Goal: Transaction & Acquisition: Purchase product/service

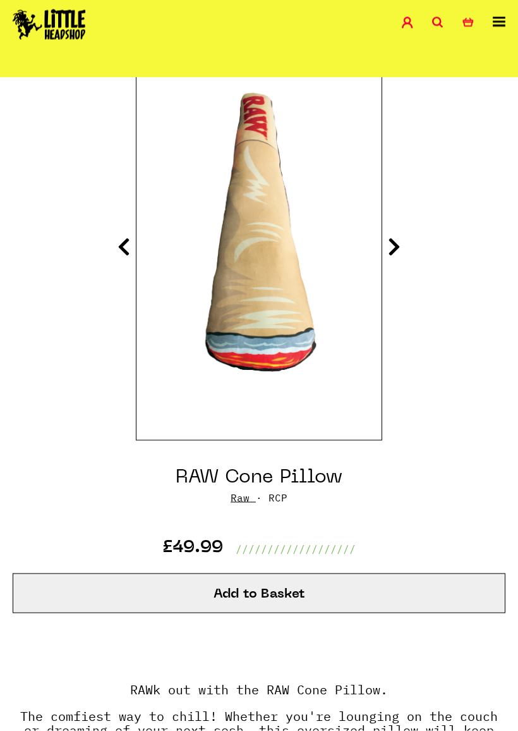
scroll to position [130, 0]
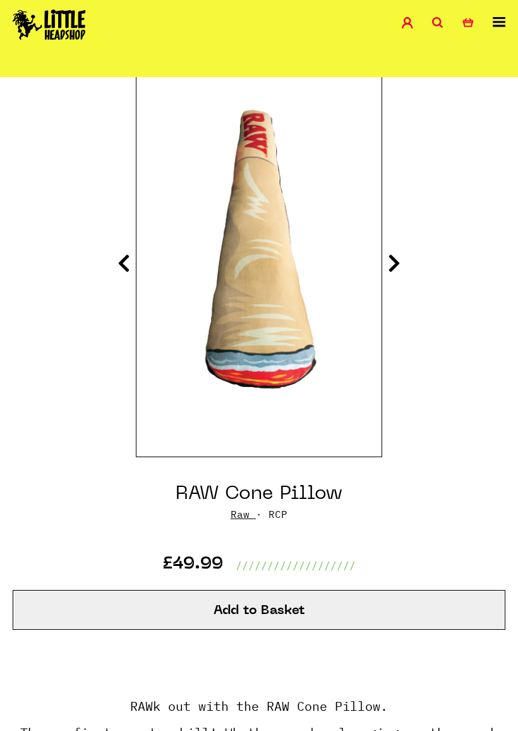
click at [446, 611] on button "Add to Basket" at bounding box center [259, 610] width 493 height 40
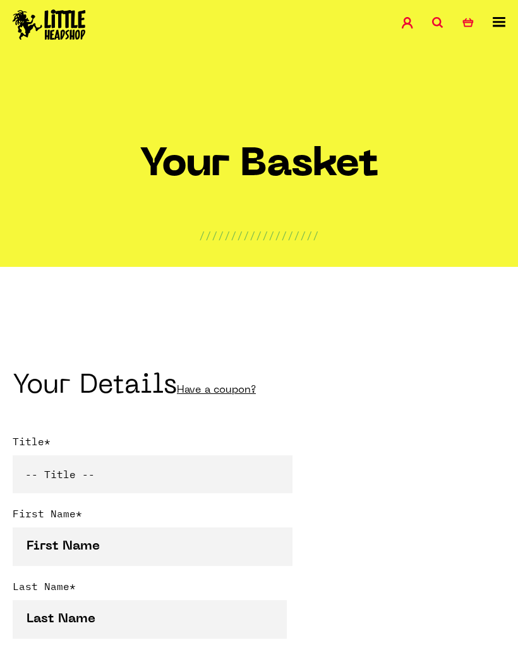
click at [496, 27] on link at bounding box center [499, 26] width 13 height 18
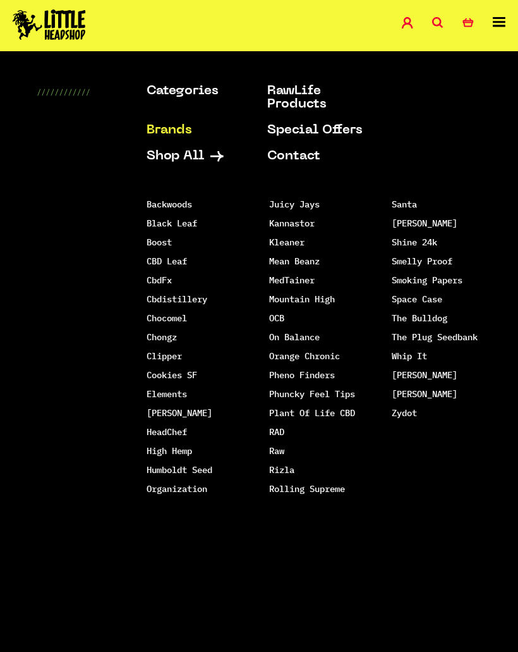
click at [281, 447] on link "Raw" at bounding box center [276, 450] width 15 height 11
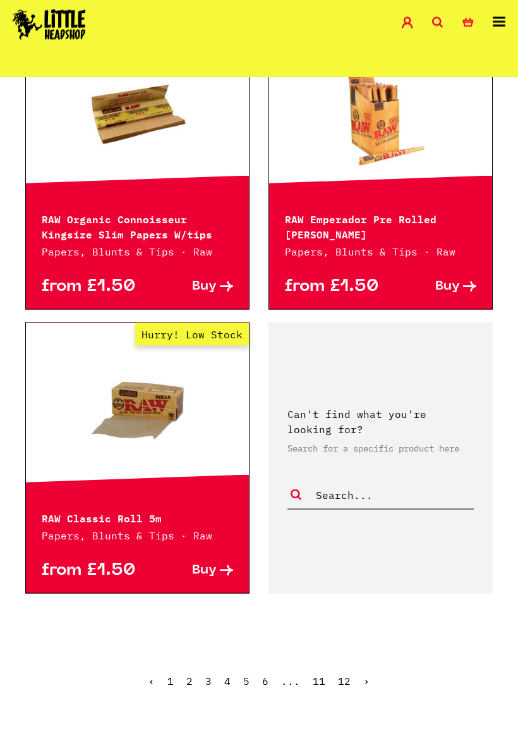
scroll to position [3298, 0]
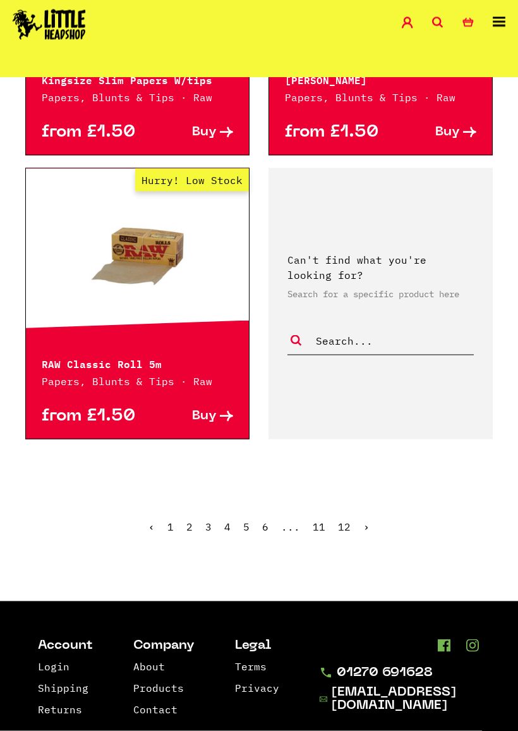
click at [193, 519] on ul "‹ 1 2 3 4 5 6 ... 11 12 ›" at bounding box center [259, 536] width 493 height 54
click at [190, 522] on link "2" at bounding box center [189, 526] width 6 height 13
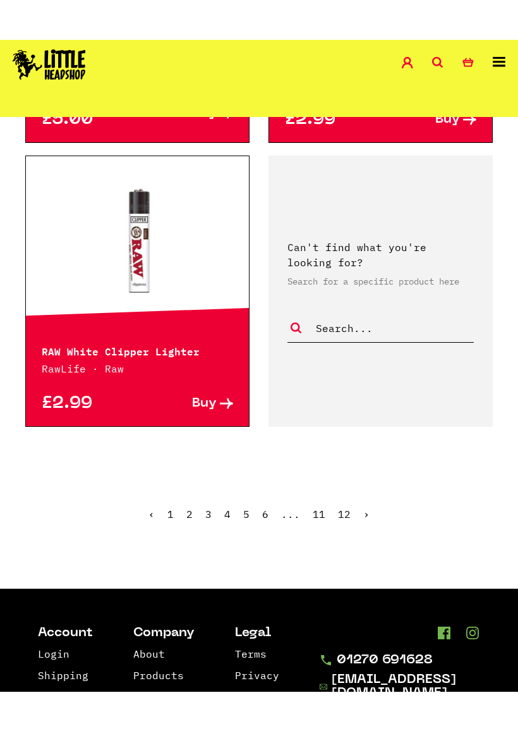
scroll to position [3398, 0]
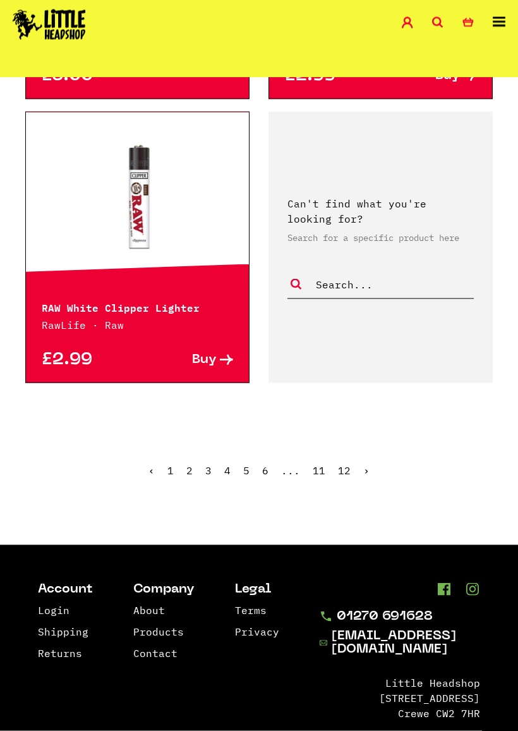
click at [210, 469] on link "3" at bounding box center [208, 470] width 6 height 13
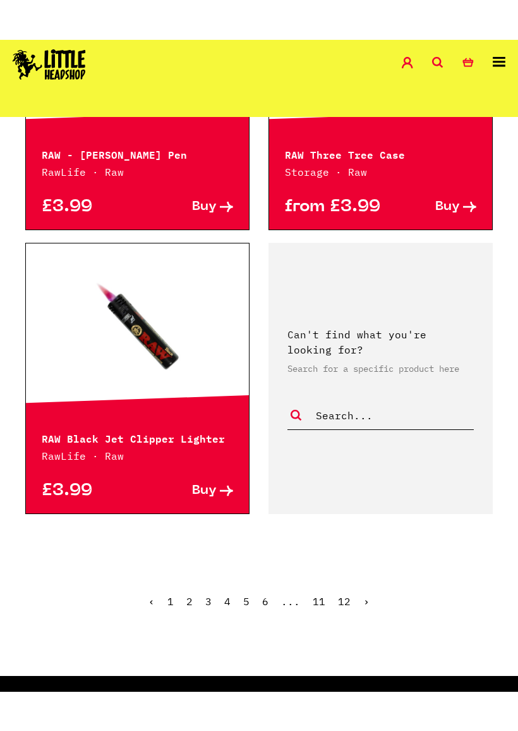
scroll to position [3263, 0]
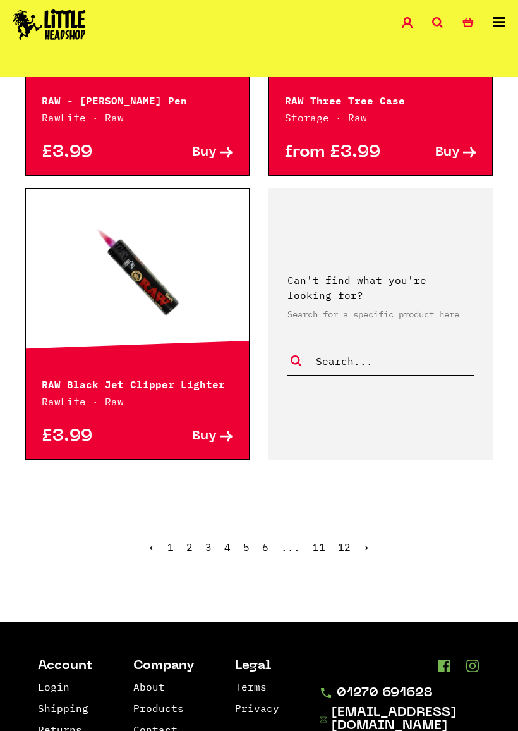
click at [225, 553] on link "4" at bounding box center [227, 546] width 6 height 13
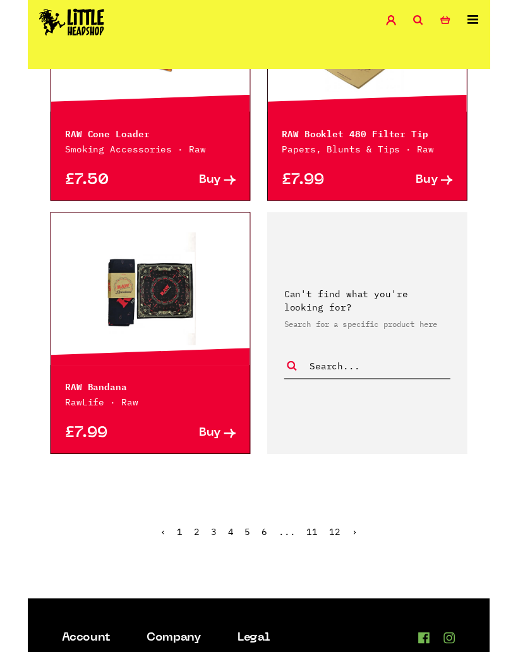
scroll to position [3339, 0]
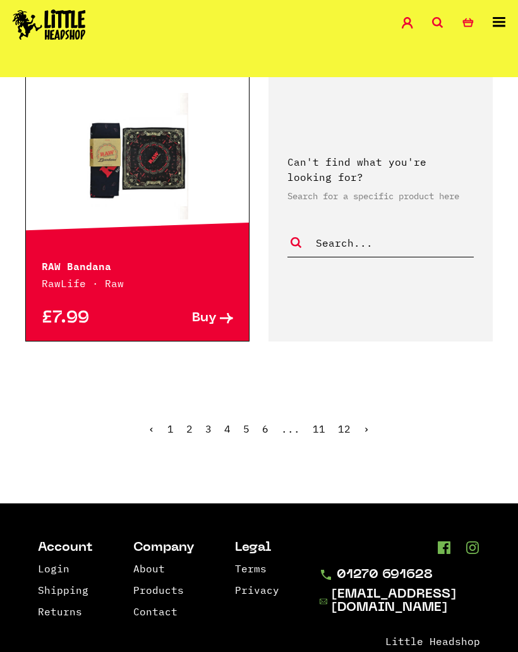
click at [247, 435] on link "5" at bounding box center [246, 428] width 6 height 13
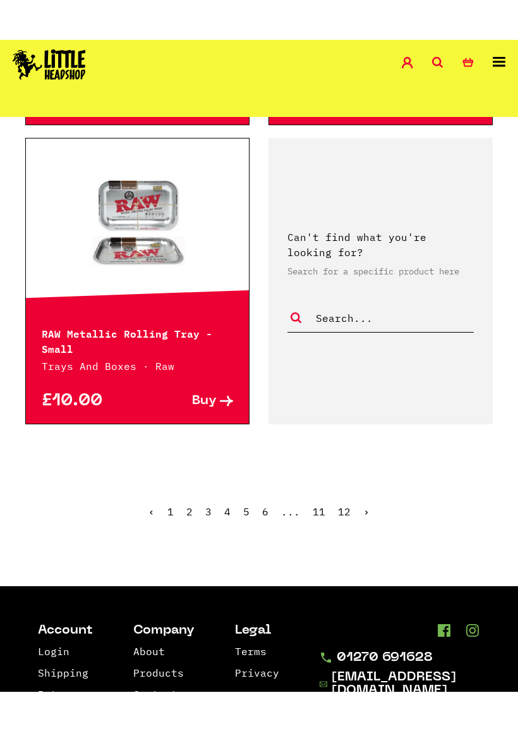
scroll to position [3309, 0]
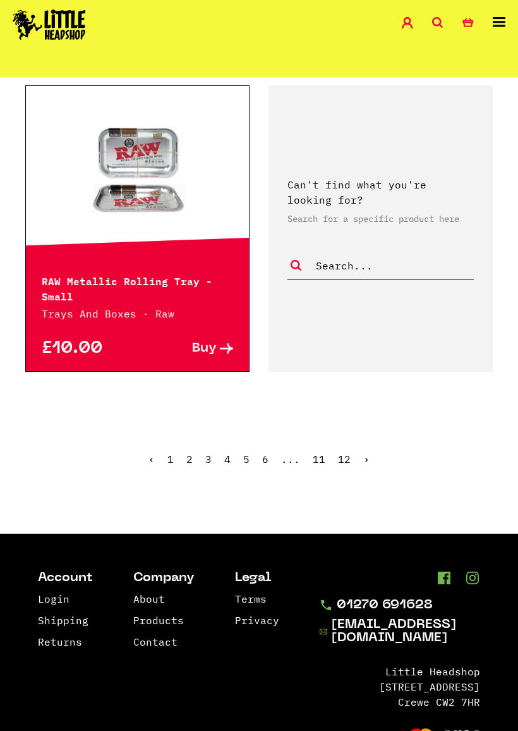
click at [254, 487] on ul "‹ 1 2 3 4 5 6 ... 11 12 ›" at bounding box center [259, 468] width 493 height 54
click at [254, 488] on ul "‹ 1 2 3 4 5 6 ... 11 12 ›" at bounding box center [259, 468] width 493 height 54
click at [247, 465] on span "5" at bounding box center [246, 458] width 6 height 13
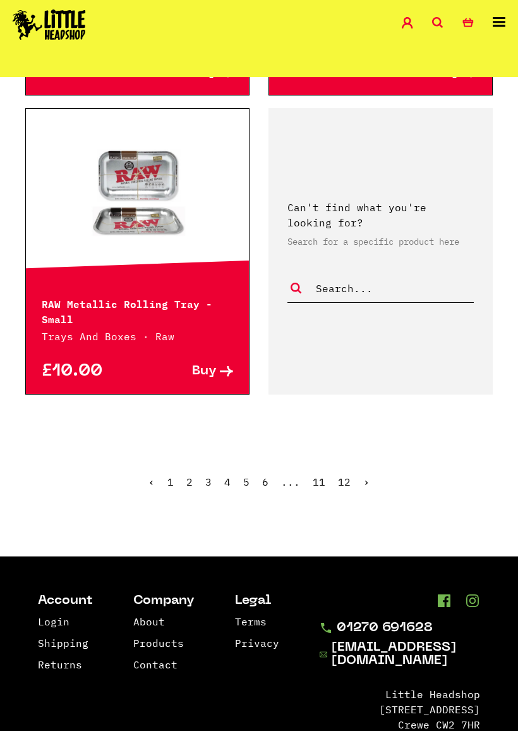
scroll to position [3287, 0]
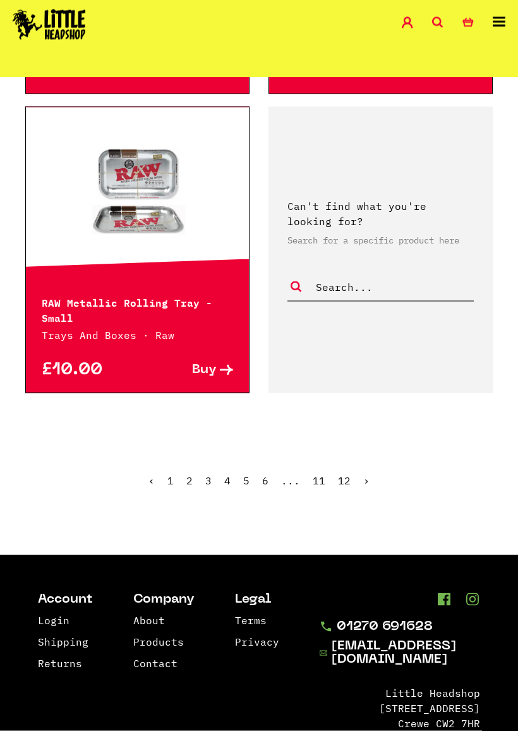
click at [367, 487] on link "›" at bounding box center [366, 480] width 6 height 13
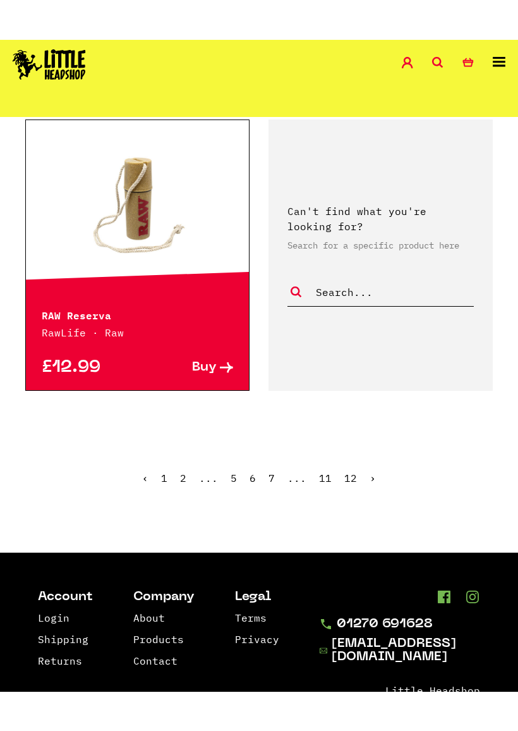
scroll to position [3392, 0]
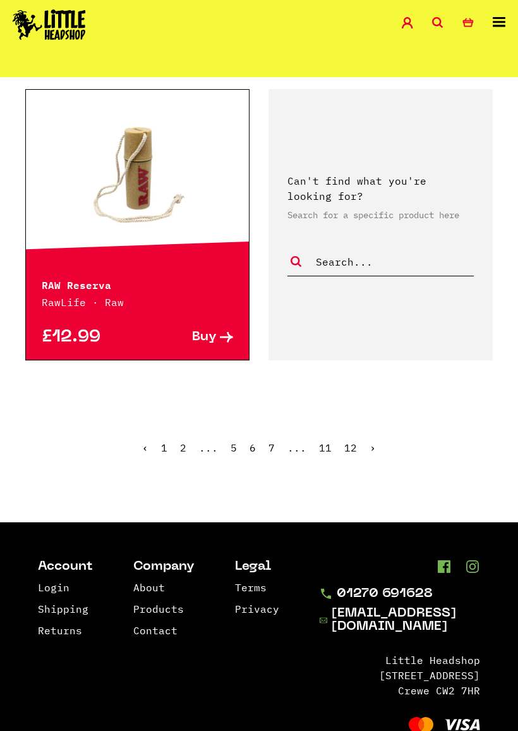
click at [373, 441] on link "›" at bounding box center [373, 447] width 6 height 13
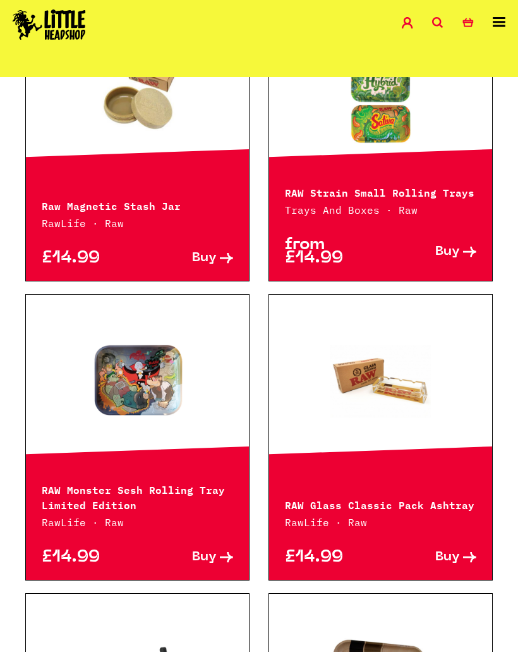
scroll to position [1042, 0]
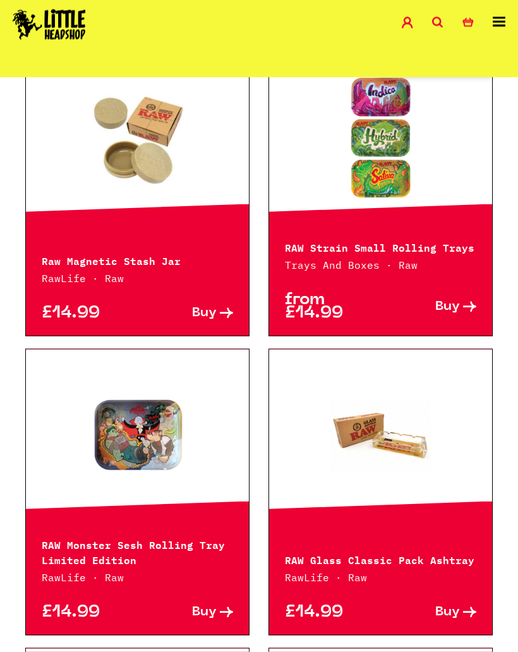
click at [442, 234] on div "RAW Strain Small Rolling Trays Trays And Boxes · Raw" at bounding box center [380, 247] width 223 height 49
click at [432, 238] on div "RAW Strain Small Rolling Trays Trays And Boxes · Raw" at bounding box center [380, 247] width 223 height 49
click at [386, 169] on link "Hurry! Low Stock" at bounding box center [380, 138] width 223 height 126
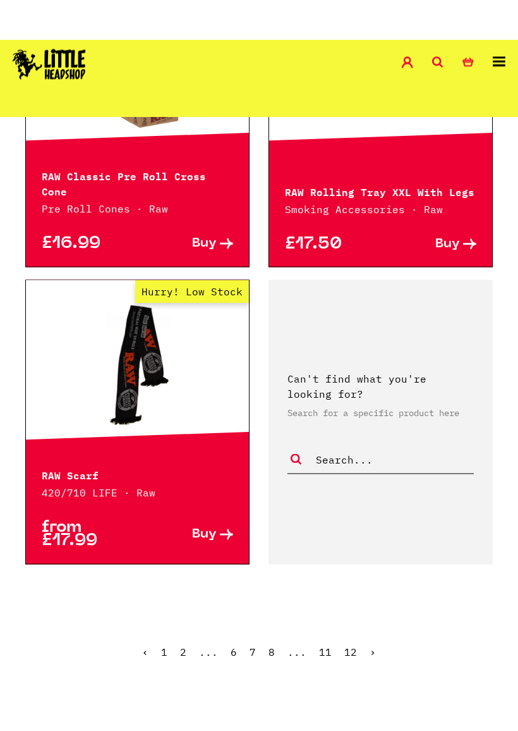
scroll to position [3222, 0]
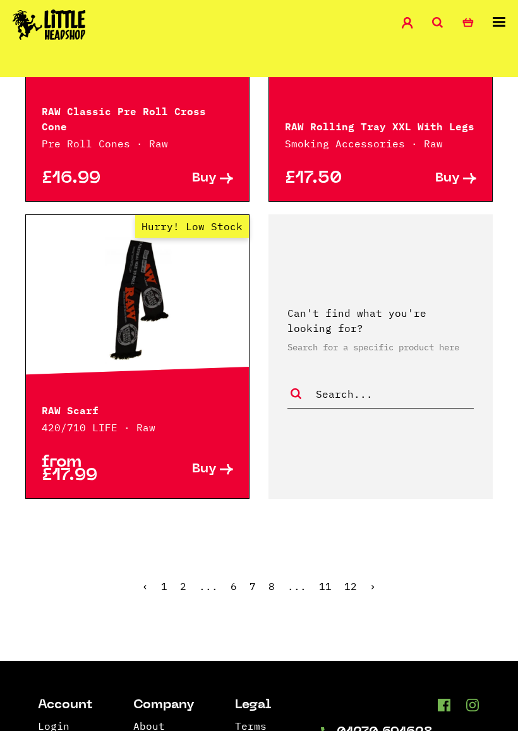
click at [380, 568] on ul "‹ 1 2 ... 6 7 8 ... 11 12 ›" at bounding box center [259, 595] width 493 height 54
click at [373, 579] on link "›" at bounding box center [373, 585] width 6 height 13
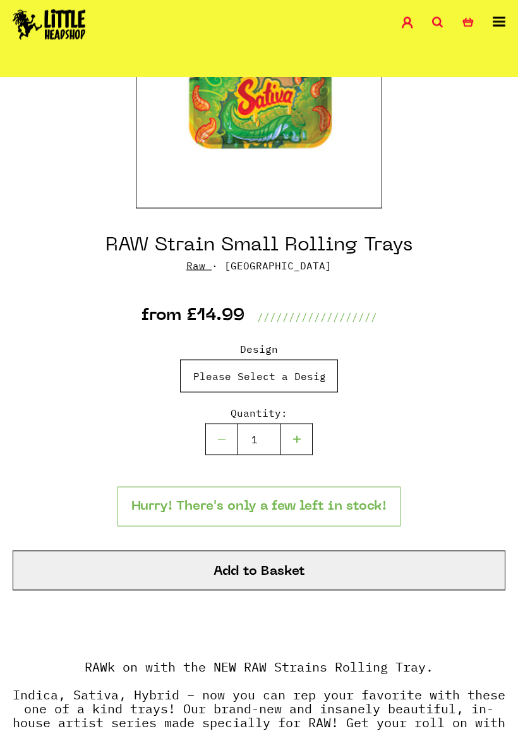
click at [312, 374] on select "Please Select a Design RAW Strain Small Rolling Trays - Indica - £14.99 (Out of…" at bounding box center [259, 376] width 158 height 33
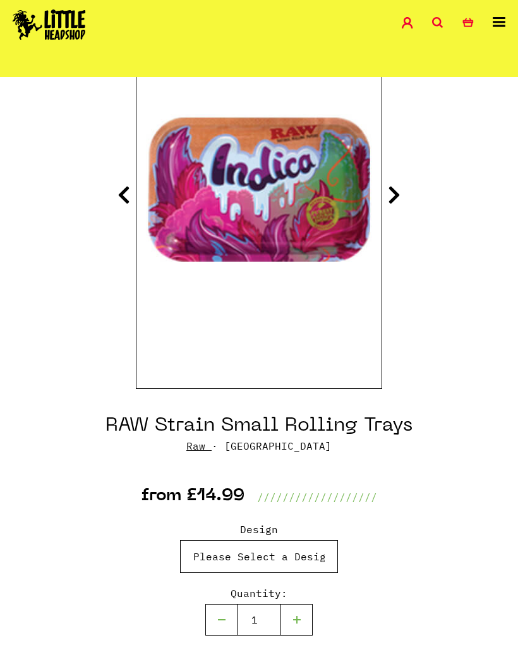
scroll to position [74, 0]
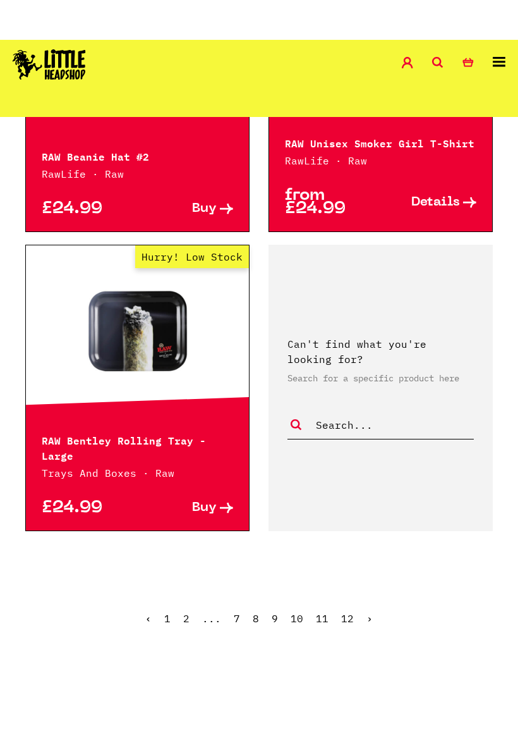
scroll to position [3220, 0]
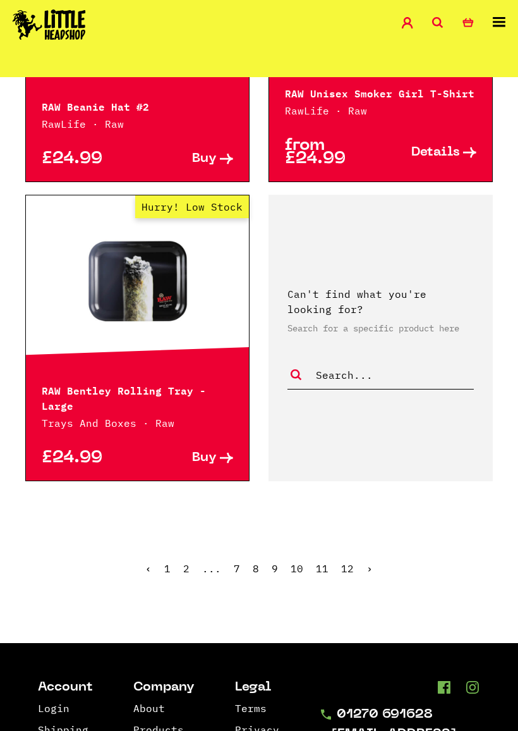
click at [372, 564] on ul "‹ 1 2 ... 7 8 9 10 11 12 ›" at bounding box center [259, 577] width 493 height 54
click at [369, 562] on link "›" at bounding box center [370, 568] width 6 height 13
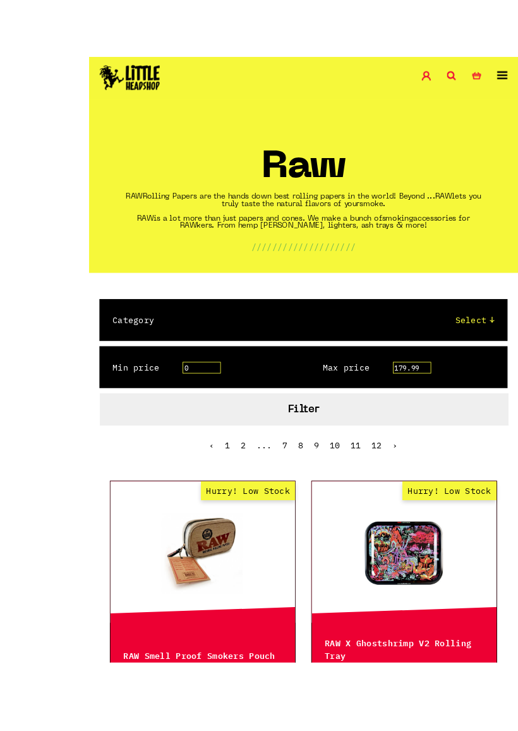
scroll to position [157, 0]
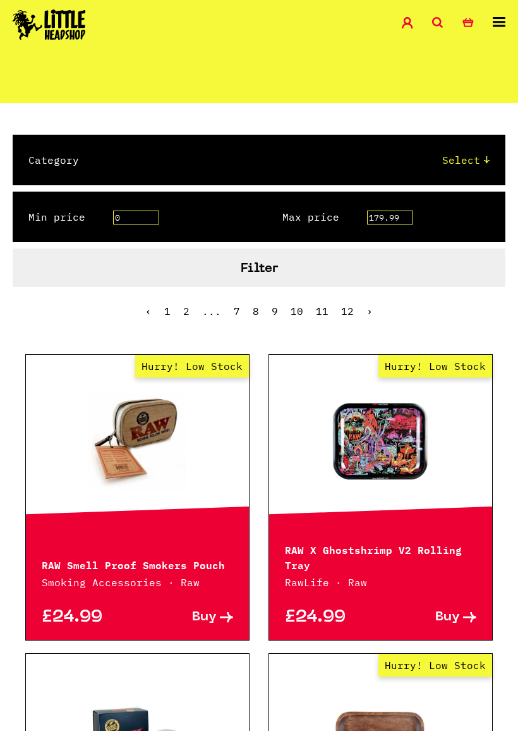
click at [411, 550] on p "RAW X Ghostshrimp V2 Rolling Tray" at bounding box center [380, 556] width 191 height 30
click at [422, 547] on p "RAW X Ghostshrimp V2 Rolling Tray" at bounding box center [380, 556] width 191 height 30
click at [408, 543] on p "RAW X Ghostshrimp V2 Rolling Tray" at bounding box center [380, 556] width 191 height 30
click at [454, 619] on span "Buy" at bounding box center [447, 616] width 25 height 13
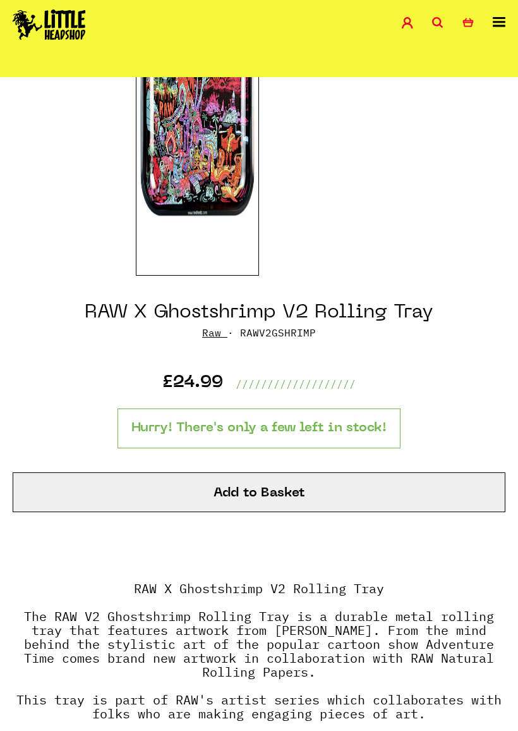
scroll to position [217, 0]
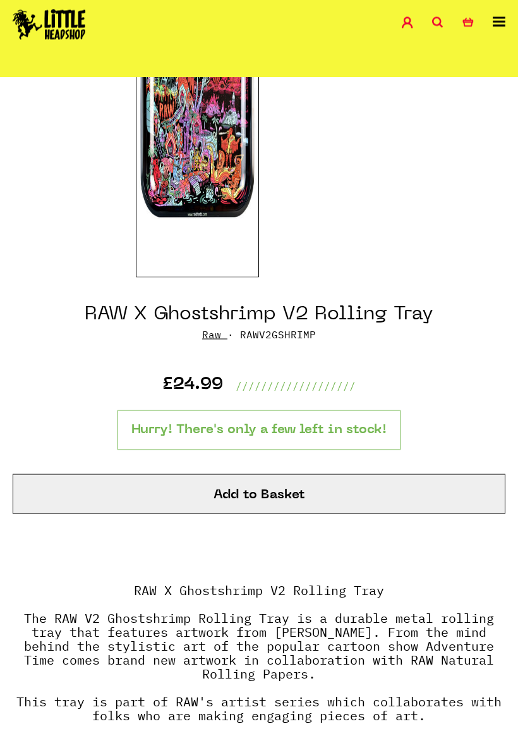
click at [446, 485] on button "Add to Basket" at bounding box center [259, 494] width 493 height 40
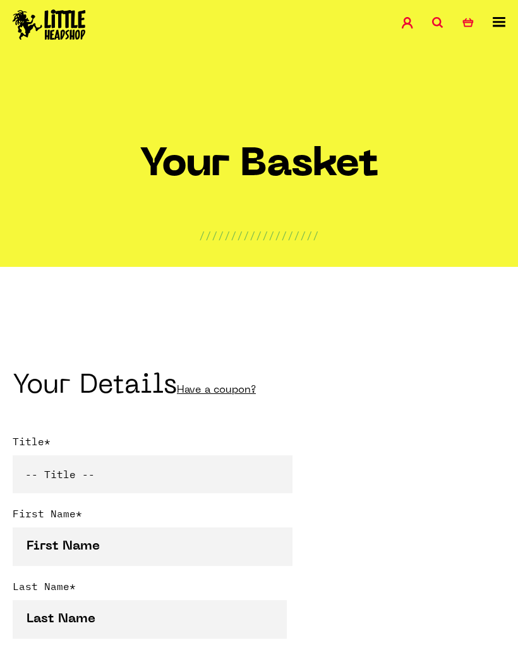
click at [65, 482] on select "-- Title -- Mr Mrs Ms Miss Dr Prof" at bounding box center [153, 474] width 280 height 38
select select "mr"
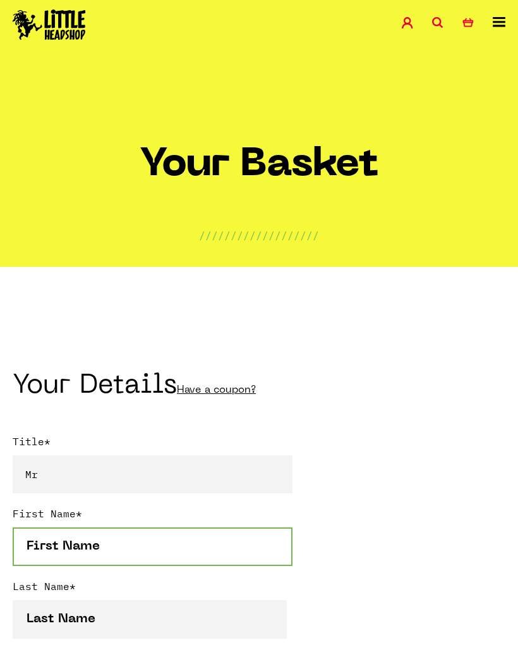
click at [66, 531] on input "First Name *" at bounding box center [153, 546] width 280 height 39
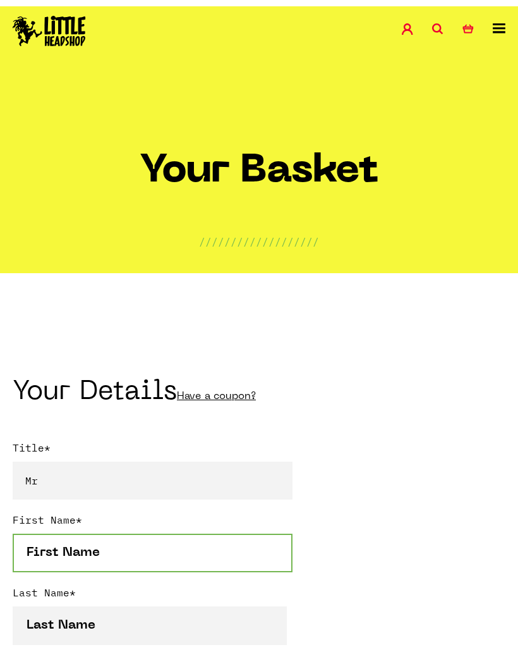
scroll to position [124, 0]
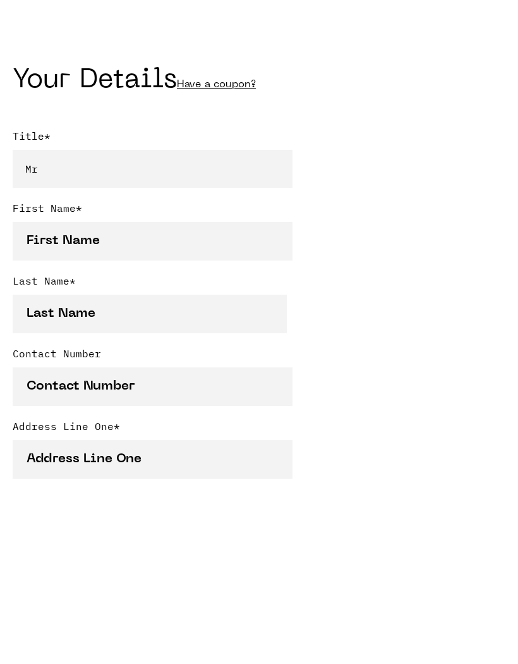
type input "[PERSON_NAME]"
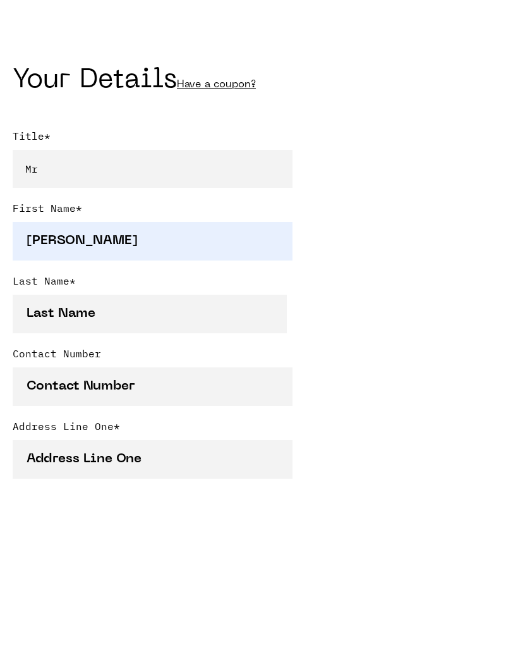
type input "Bloom"
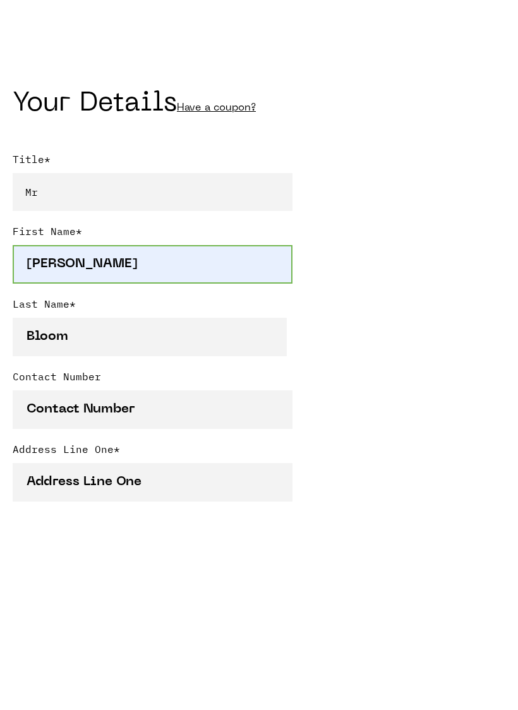
scroll to position [305, 0]
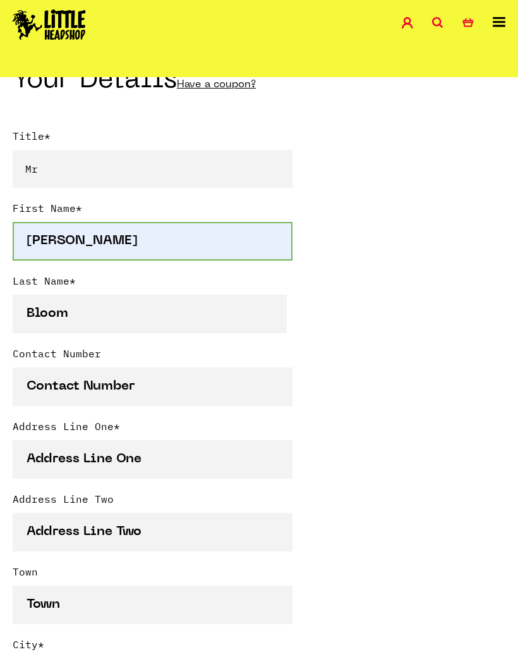
type input "07752010977"
type input "[STREET_ADDRESS]"
type input "Lincoln"
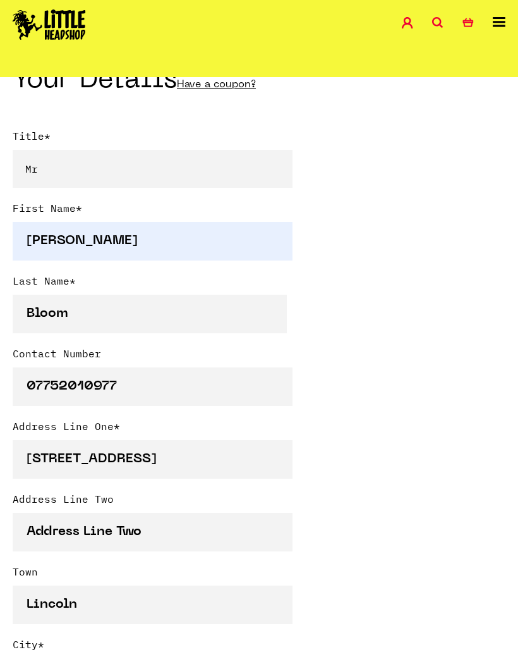
type input "Lincoln"
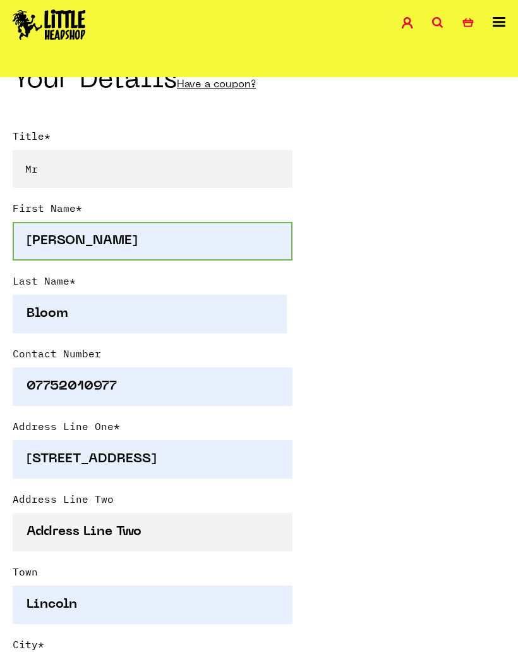
type input "Please select a country"
select select "826"
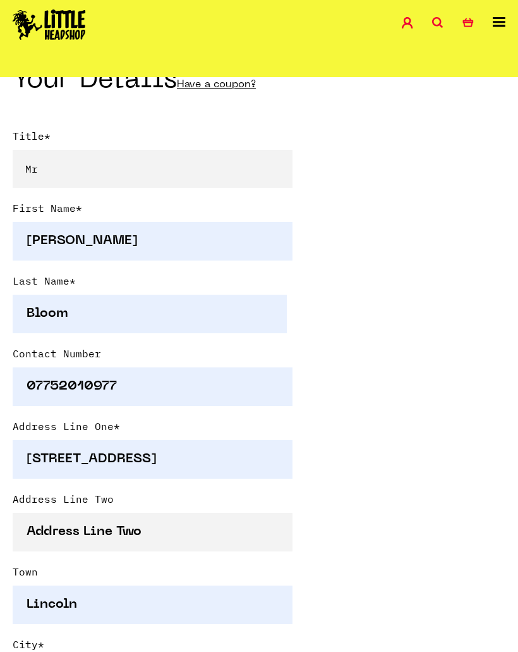
type input "LN2 4SS"
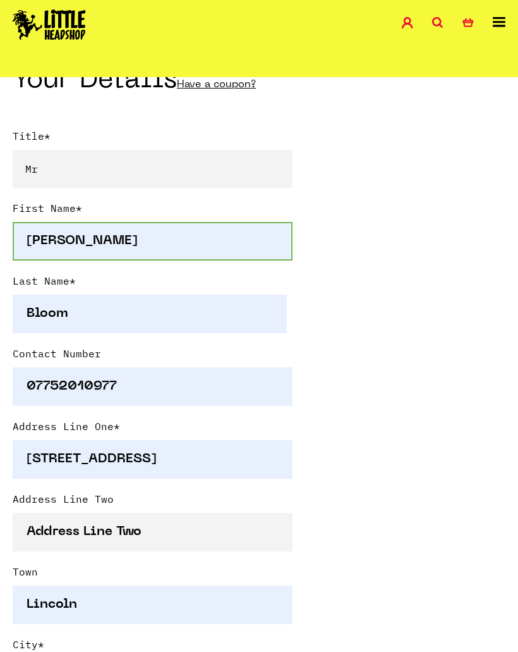
type input "[EMAIL_ADDRESS][DOMAIN_NAME]"
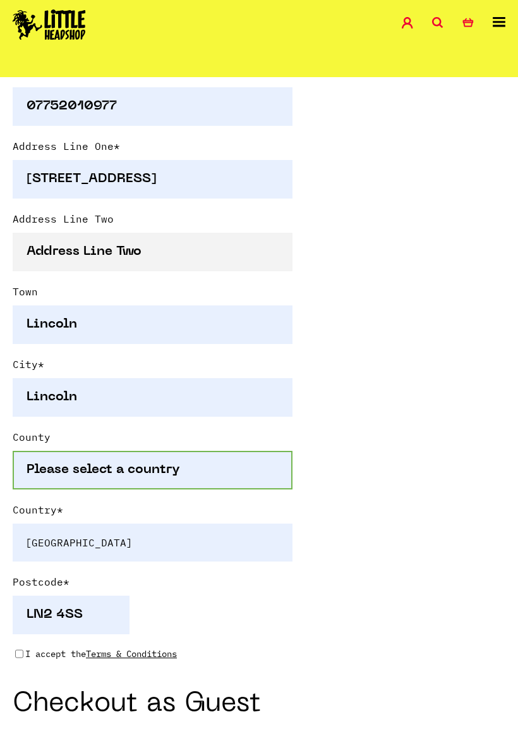
click at [64, 466] on input "Please select a country" at bounding box center [153, 470] width 280 height 39
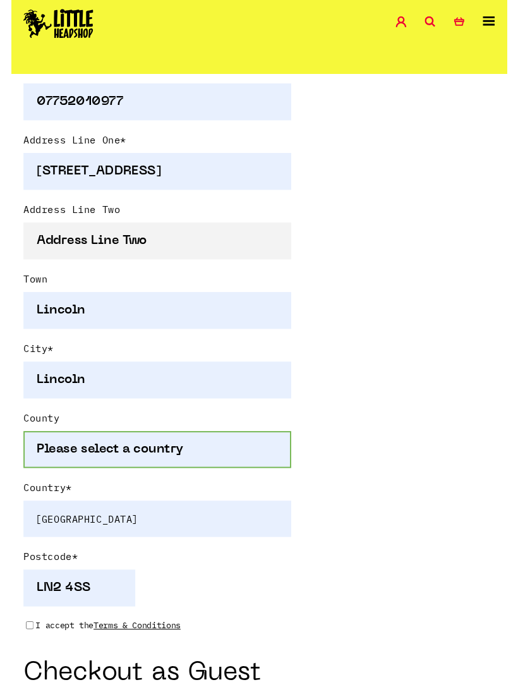
scroll to position [585, 0]
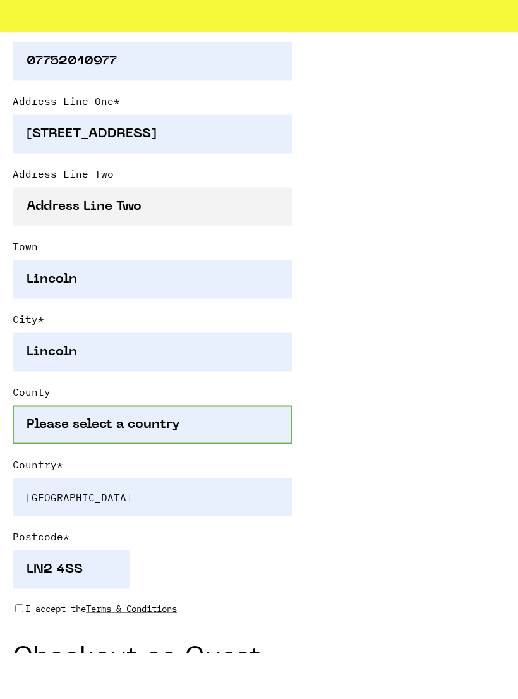
click at [40, 451] on input "Please select a country" at bounding box center [153, 470] width 280 height 39
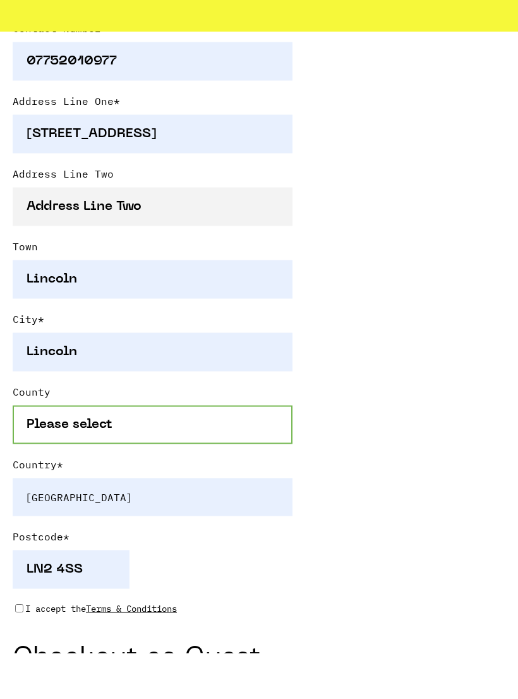
click at [49, 451] on input "Please select" at bounding box center [153, 470] width 280 height 39
click at [50, 451] on input "Please select" at bounding box center [153, 470] width 280 height 39
type input "select"
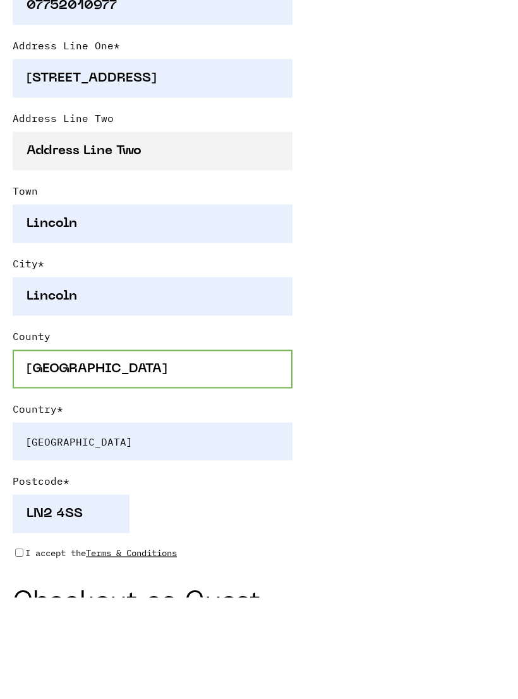
type input "[GEOGRAPHIC_DATA]"
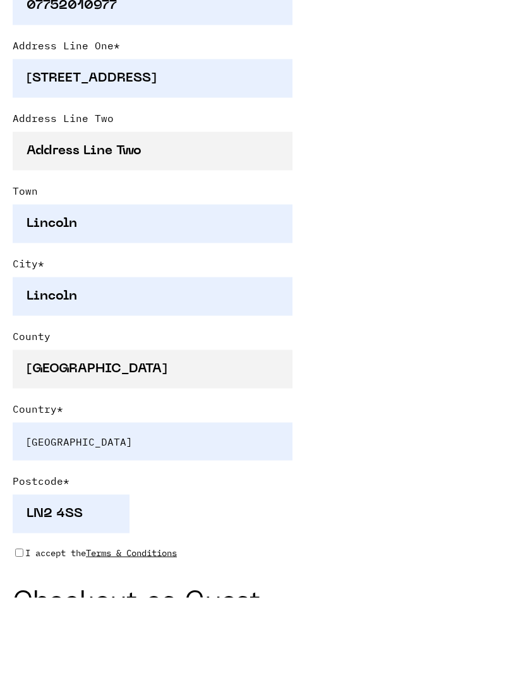
click at [39, 524] on select "-- Please Select -- [GEOGRAPHIC_DATA] [GEOGRAPHIC_DATA] [GEOGRAPHIC_DATA] [GEOG…" at bounding box center [153, 543] width 280 height 38
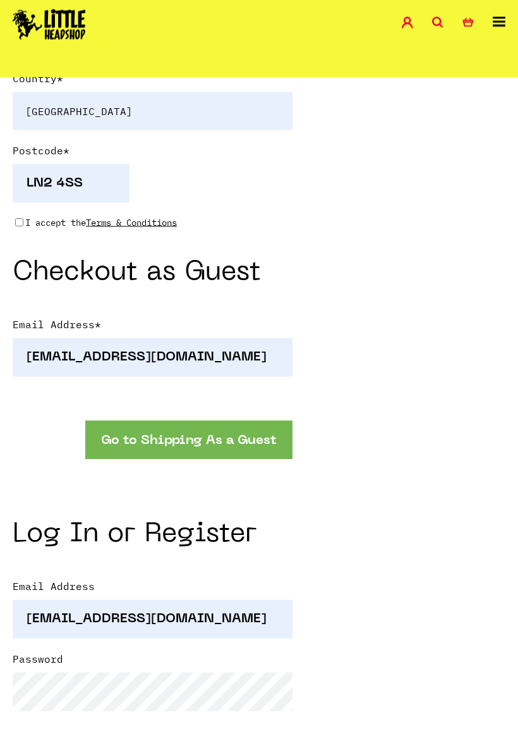
scroll to position [1023, 0]
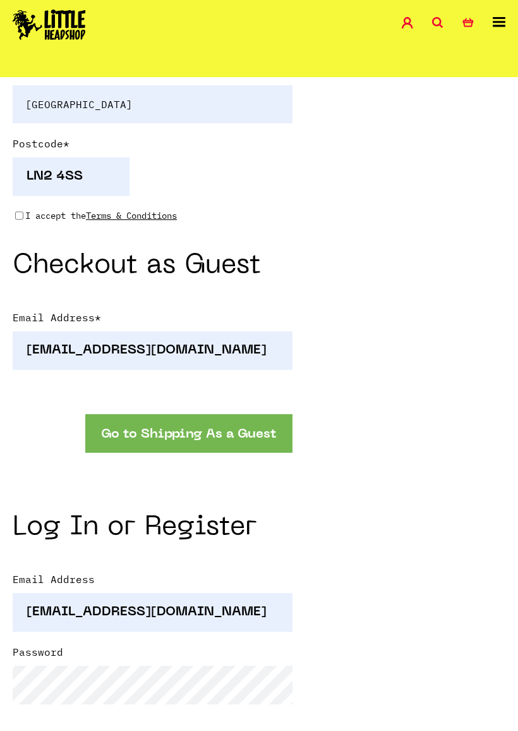
click at [114, 433] on button "Go to Shipping As a Guest" at bounding box center [188, 433] width 207 height 39
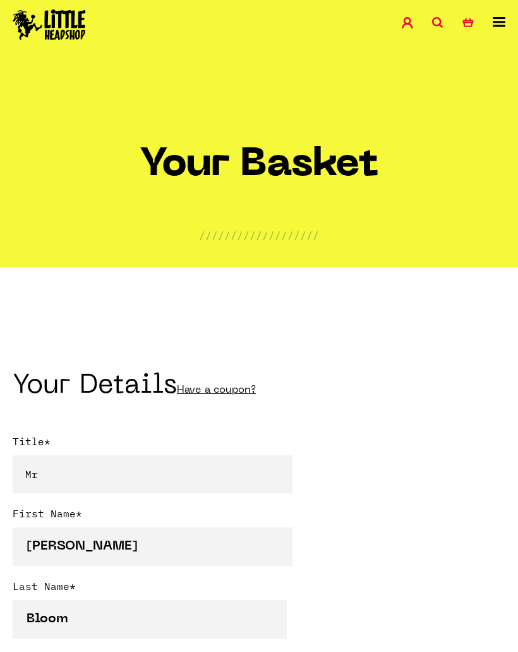
select select "mr"
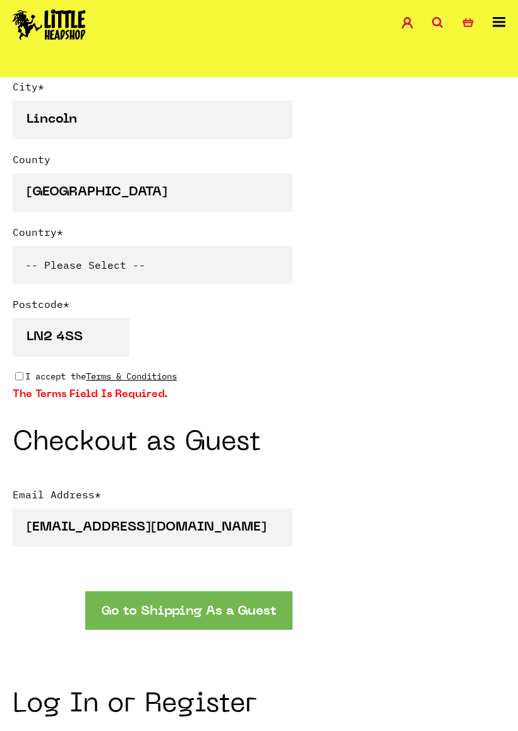
scroll to position [911, 0]
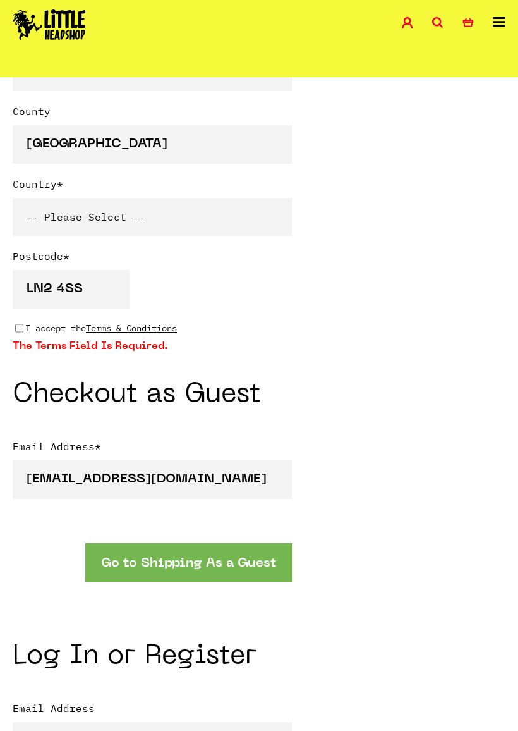
click at [15, 334] on div "I accept the Terms & Conditions" at bounding box center [153, 328] width 280 height 14
click at [16, 332] on input "I accept the Terms & Conditions" at bounding box center [19, 328] width 8 height 10
checkbox input "true"
click at [116, 547] on button "Go to Shipping As a Guest" at bounding box center [188, 562] width 207 height 39
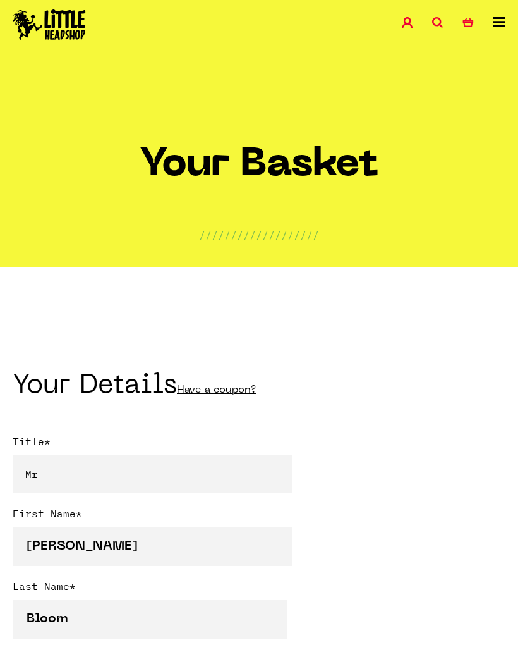
select select "mr"
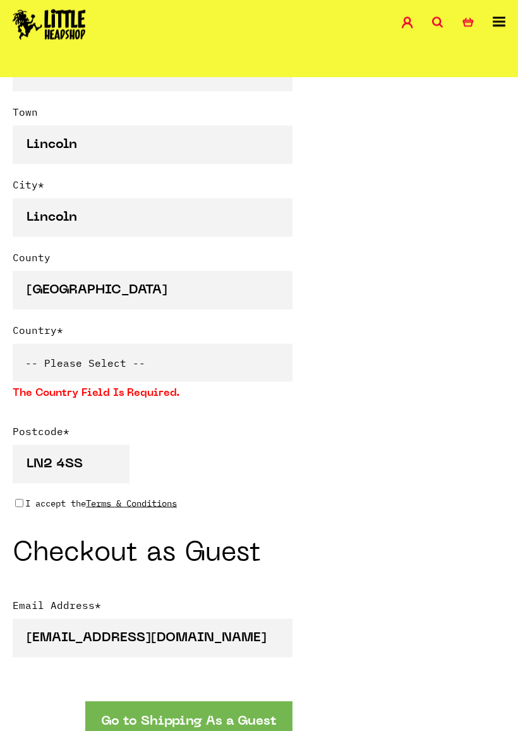
click at [38, 366] on select "-- Please Select -- United Kingdom Sweden Spain Slovenia Romania Portugal Polan…" at bounding box center [153, 363] width 280 height 38
select select "826"
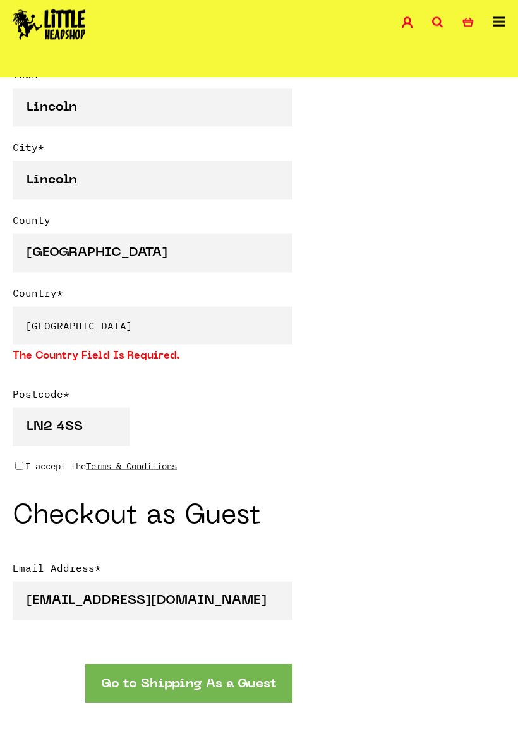
scroll to position [828, 0]
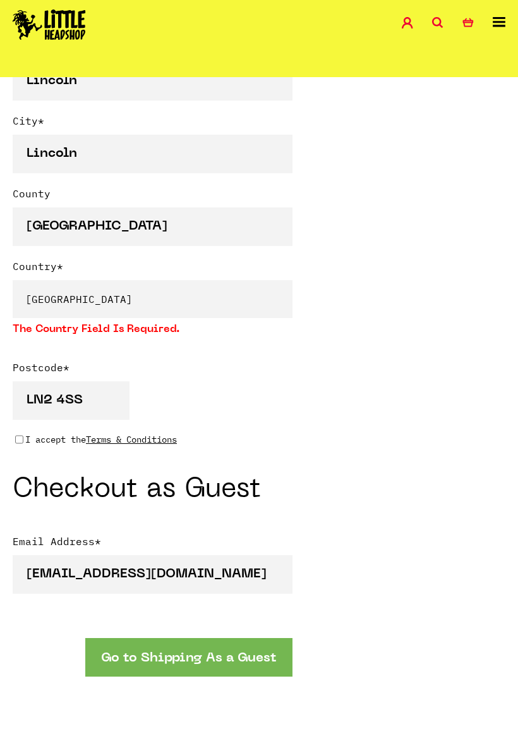
click at [114, 651] on button "Go to Shipping As a Guest" at bounding box center [188, 657] width 207 height 39
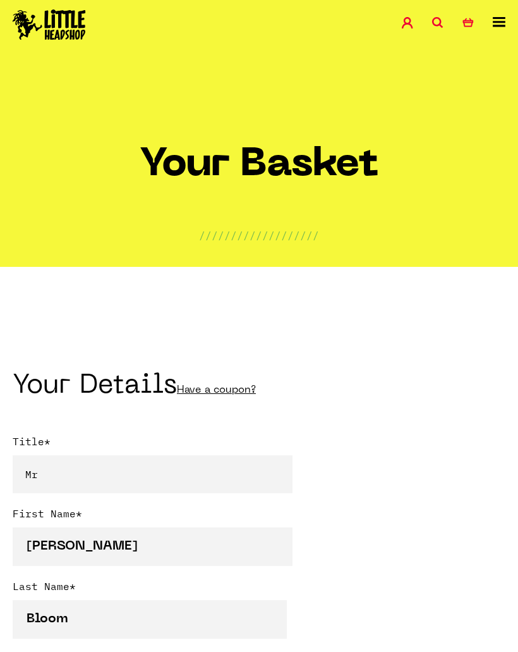
select select "mr"
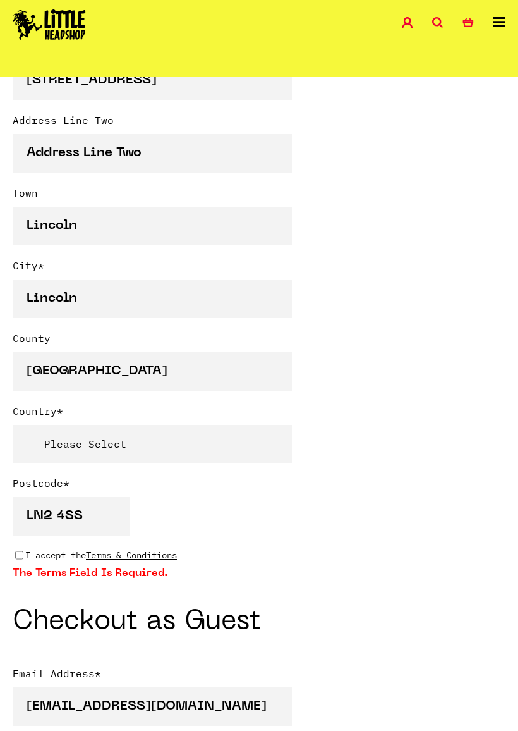
scroll to position [684, 0]
click at [21, 556] on input "I accept the Terms & Conditions" at bounding box center [19, 554] width 8 height 10
checkbox input "true"
click at [39, 434] on select "-- Please Select -- United Kingdom Sweden Spain Slovenia Romania Portugal Polan…" at bounding box center [153, 443] width 280 height 38
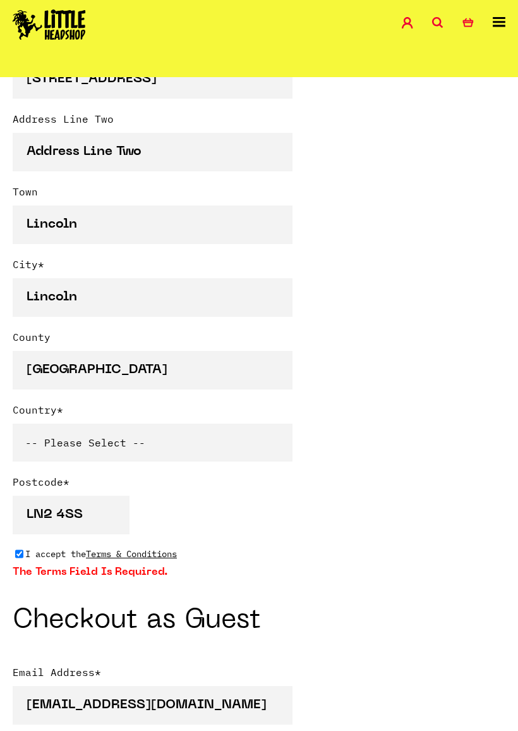
select select "826"
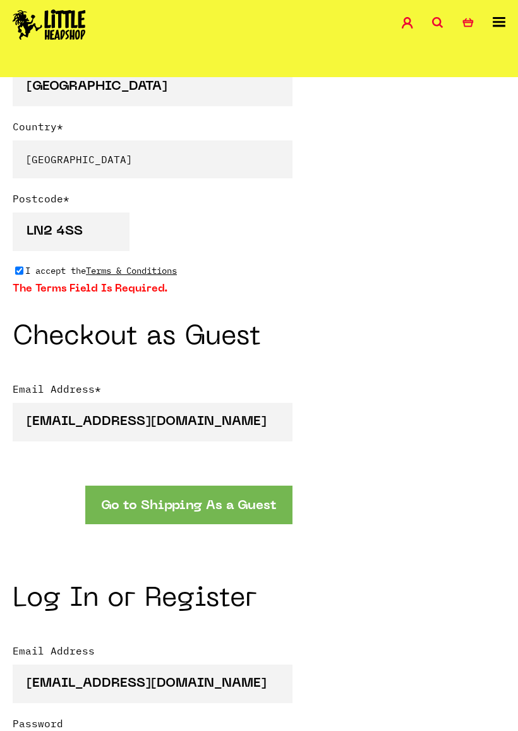
scroll to position [974, 0]
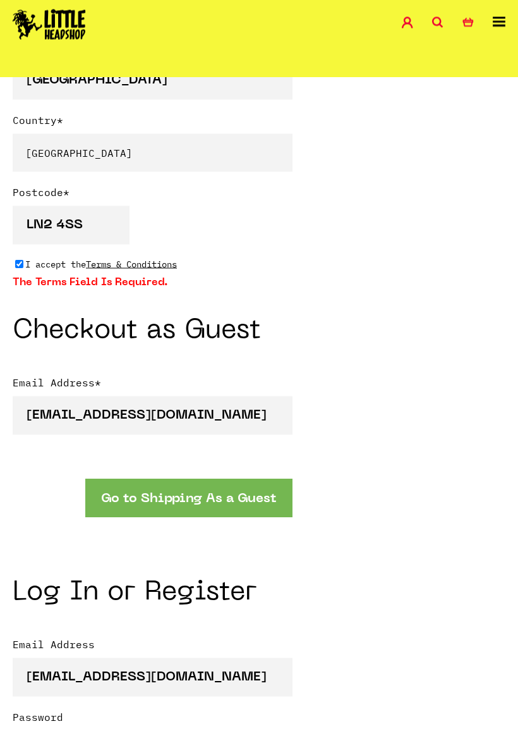
click at [124, 495] on button "Go to Shipping As a Guest" at bounding box center [188, 498] width 207 height 39
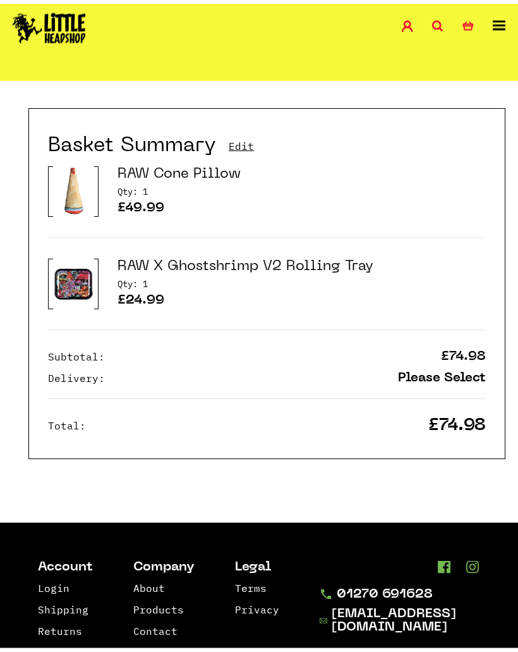
scroll to position [369, 0]
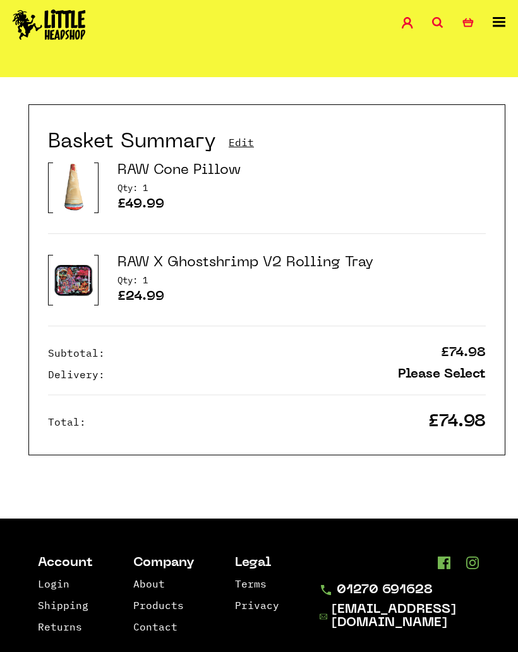
click at [435, 21] on icon at bounding box center [437, 22] width 11 height 11
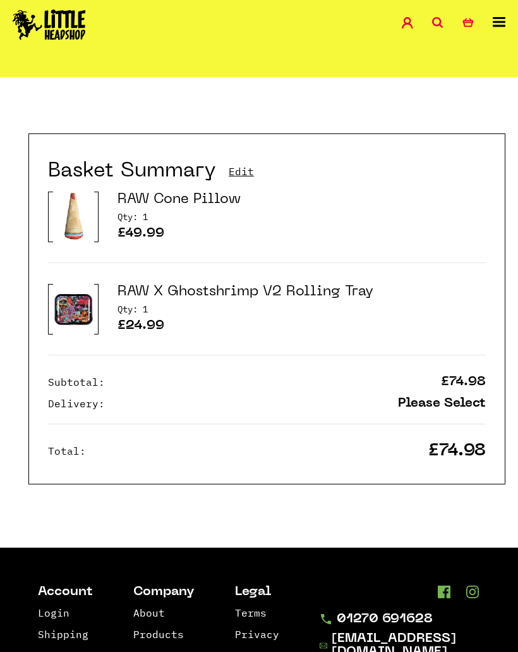
click at [439, 18] on icon at bounding box center [437, 22] width 11 height 11
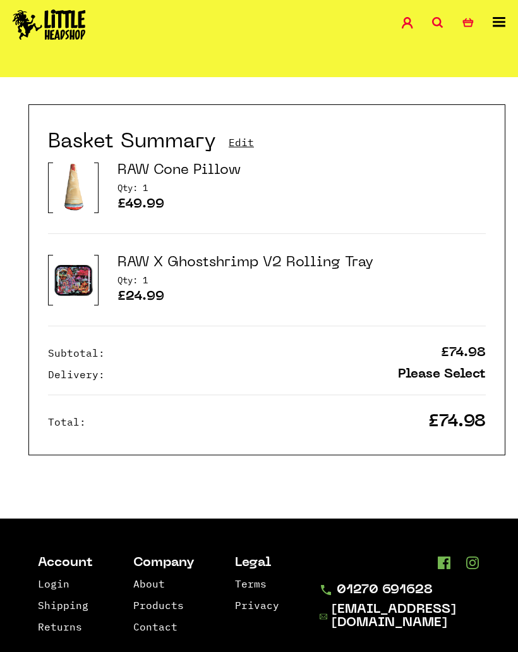
click at [445, 17] on link "Search" at bounding box center [447, 24] width 30 height 15
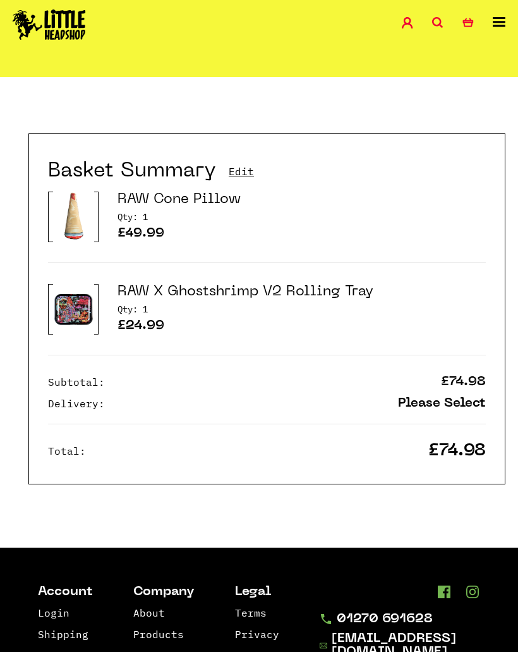
click at [437, 25] on icon at bounding box center [437, 22] width 11 height 11
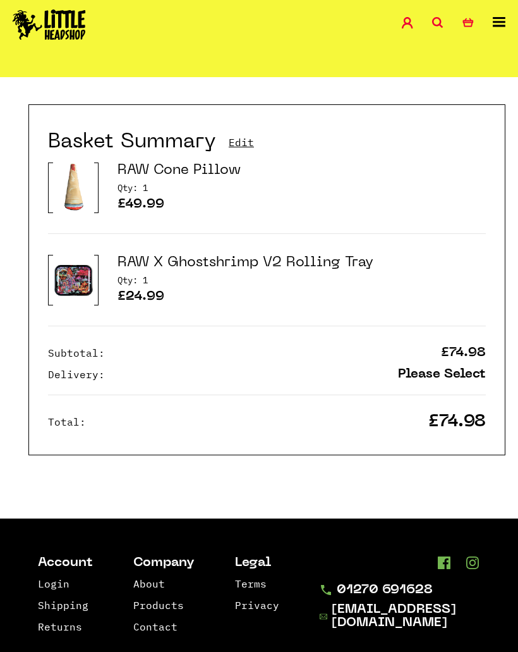
click at [66, 33] on img at bounding box center [49, 24] width 73 height 30
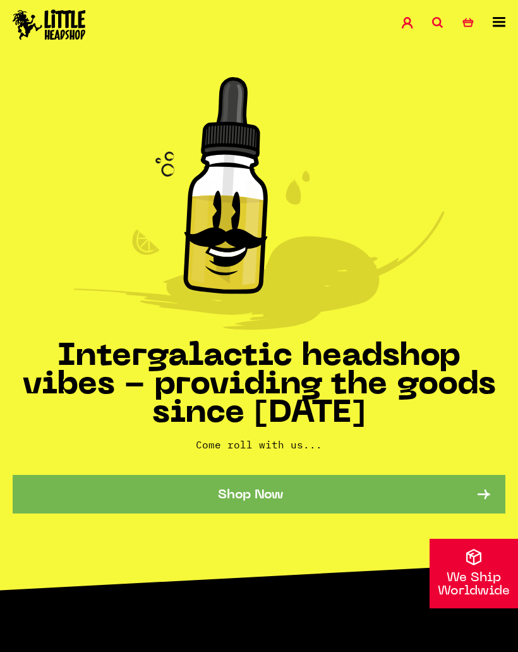
click at [437, 19] on icon at bounding box center [437, 22] width 11 height 11
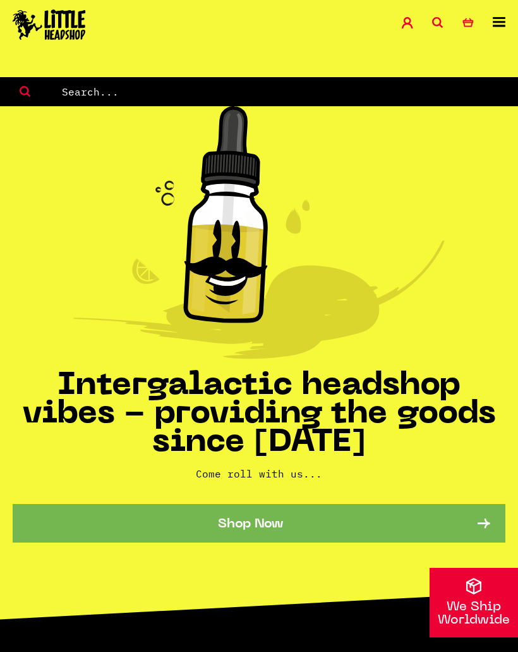
click at [412, 86] on input "text" at bounding box center [290, 91] width 458 height 16
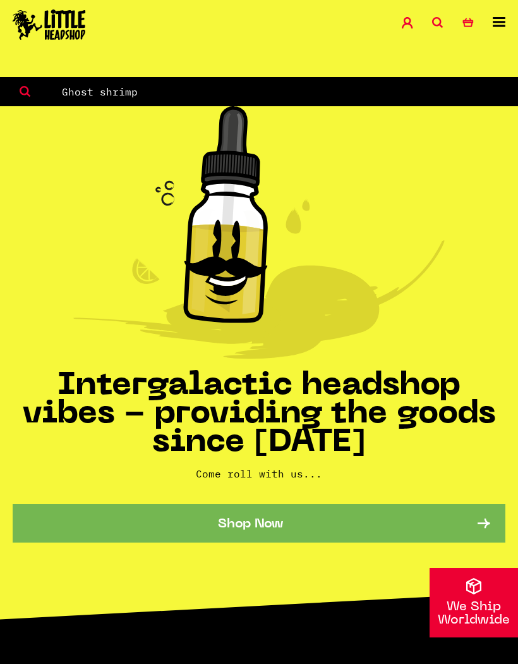
type input "Ghost shrimp"
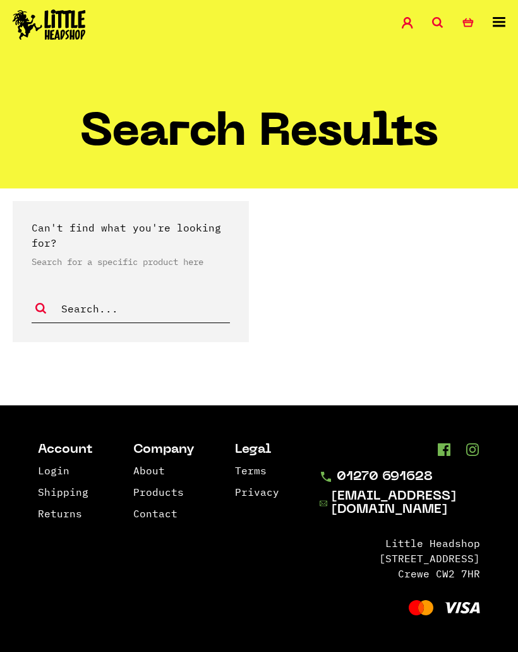
click at [86, 308] on input "text" at bounding box center [145, 308] width 170 height 16
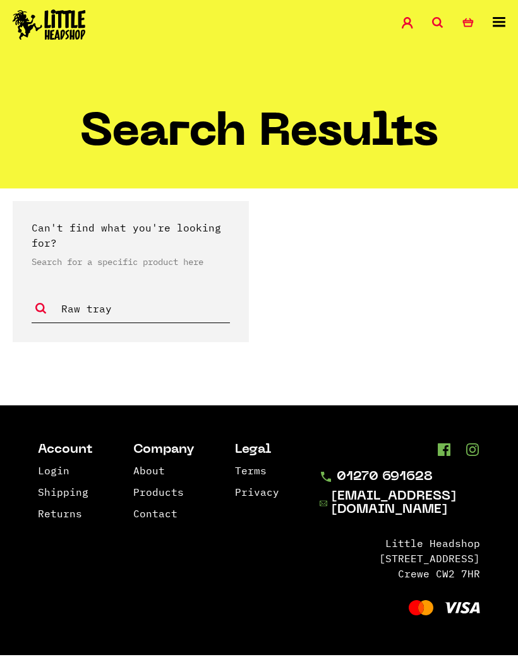
type input "Raw tray"
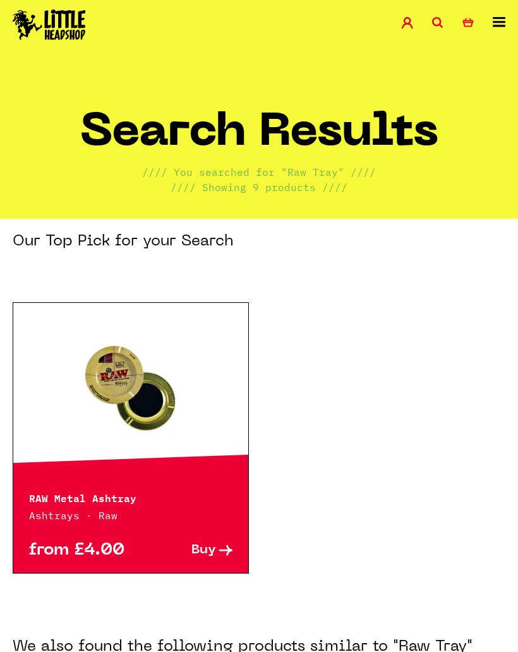
click at [433, 18] on icon at bounding box center [437, 22] width 11 height 11
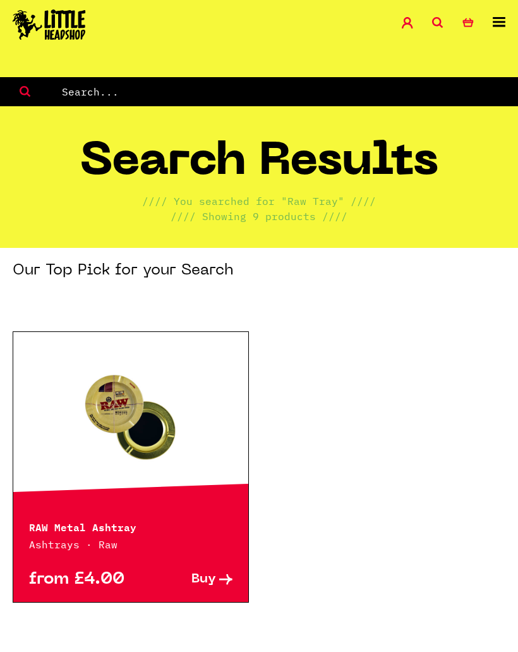
click at [404, 95] on input "text" at bounding box center [290, 91] width 458 height 16
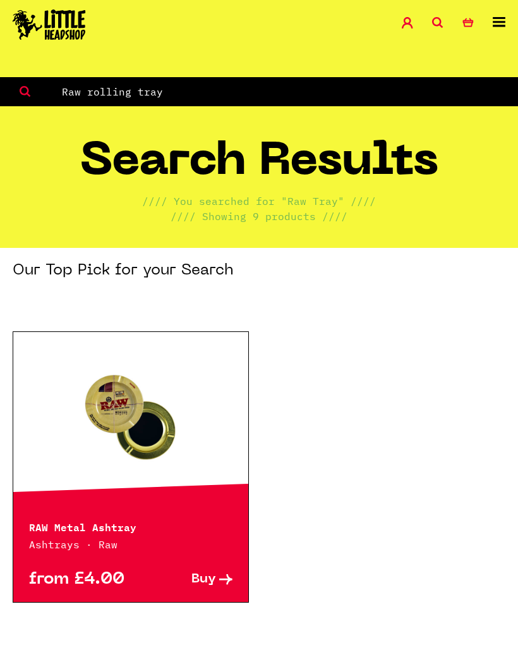
type input "Raw rolling tray"
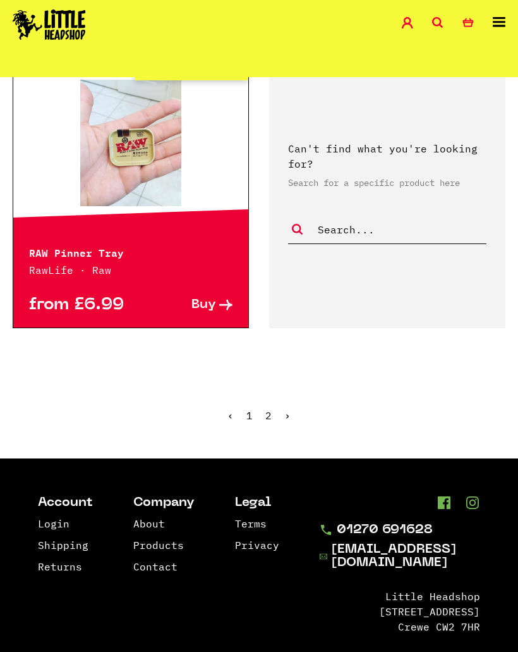
scroll to position [2188, 0]
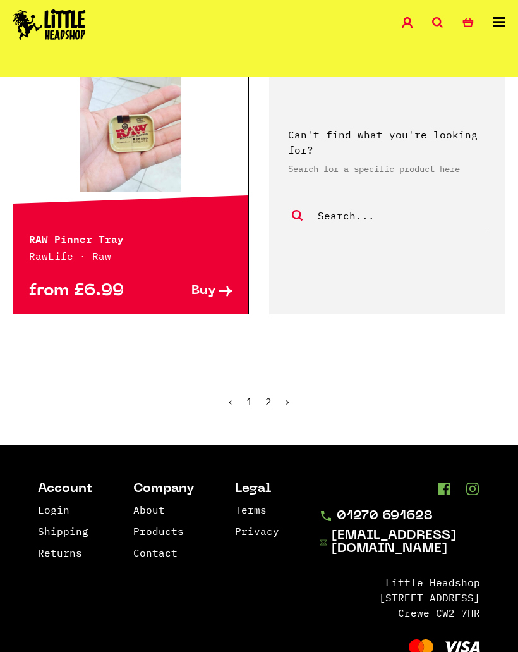
click at [271, 395] on link "2" at bounding box center [268, 401] width 6 height 13
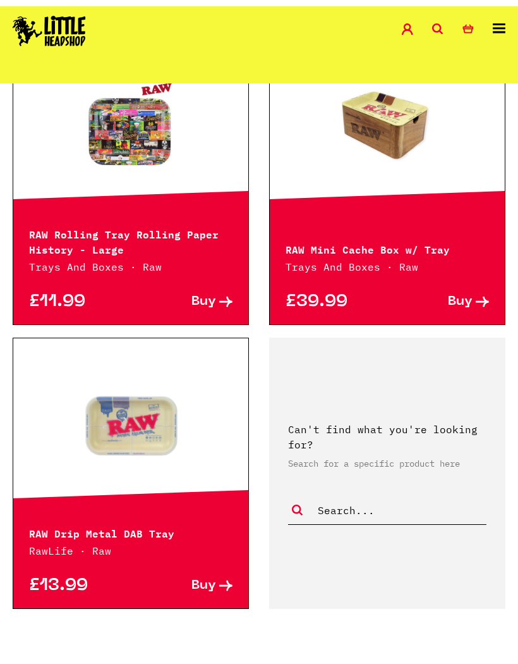
scroll to position [986, 0]
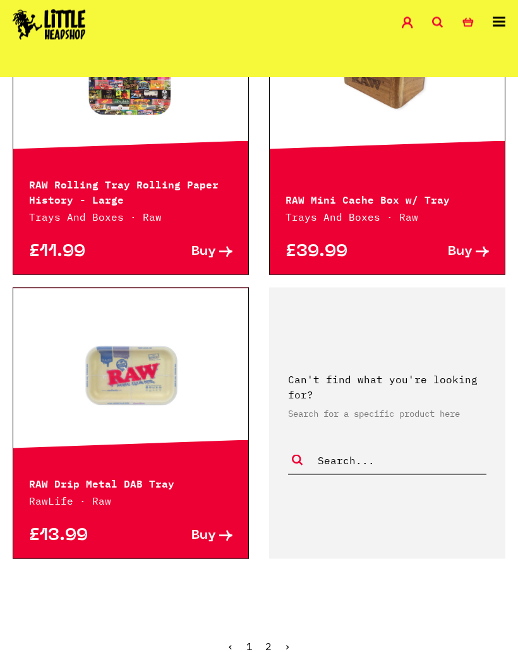
click at [403, 452] on input "text" at bounding box center [402, 460] width 170 height 16
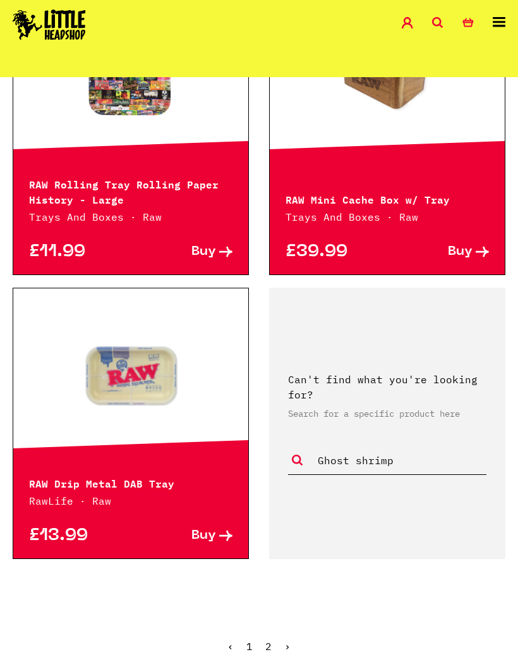
type input "Ghost shrimp"
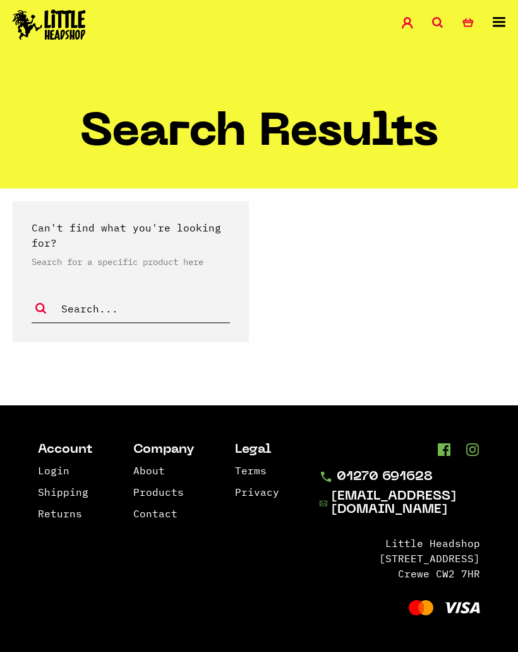
click at [83, 312] on input "text" at bounding box center [145, 308] width 170 height 16
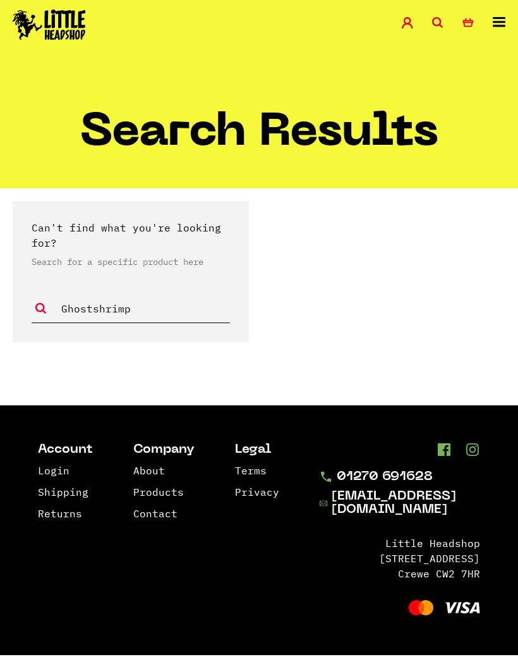
type input "Ghostshrimp"
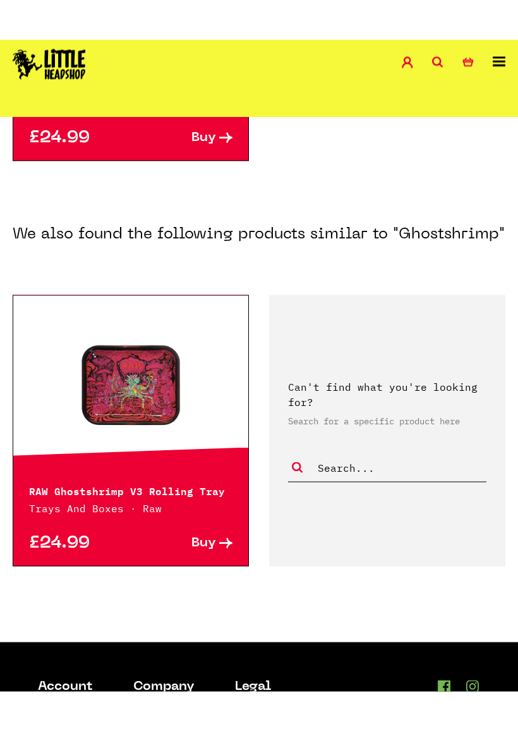
scroll to position [468, 0]
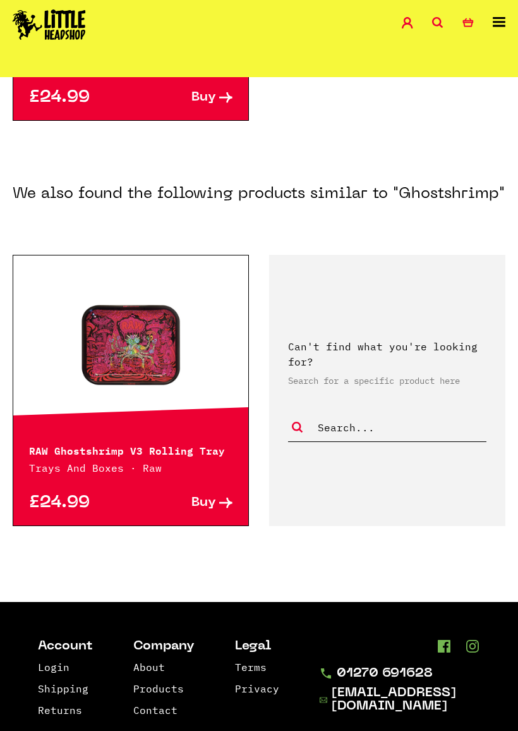
click at [110, 361] on link at bounding box center [130, 340] width 235 height 126
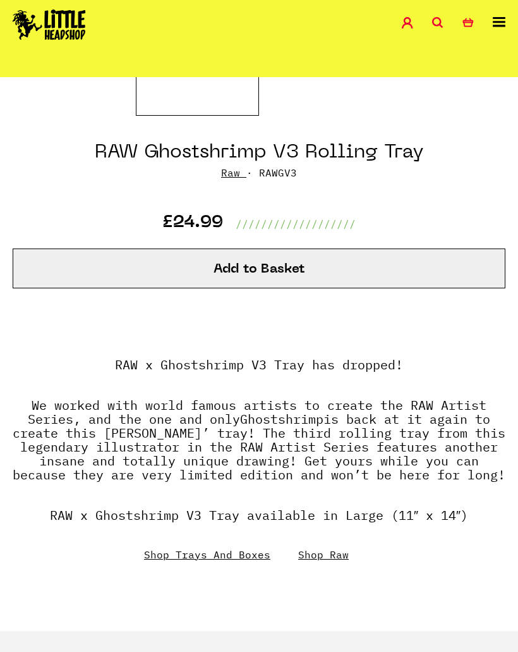
scroll to position [371, 0]
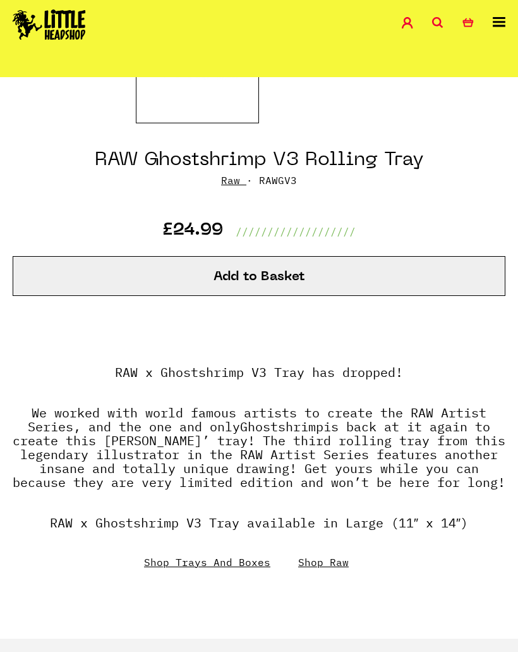
click at [69, 273] on button "Add to Basket" at bounding box center [259, 276] width 493 height 40
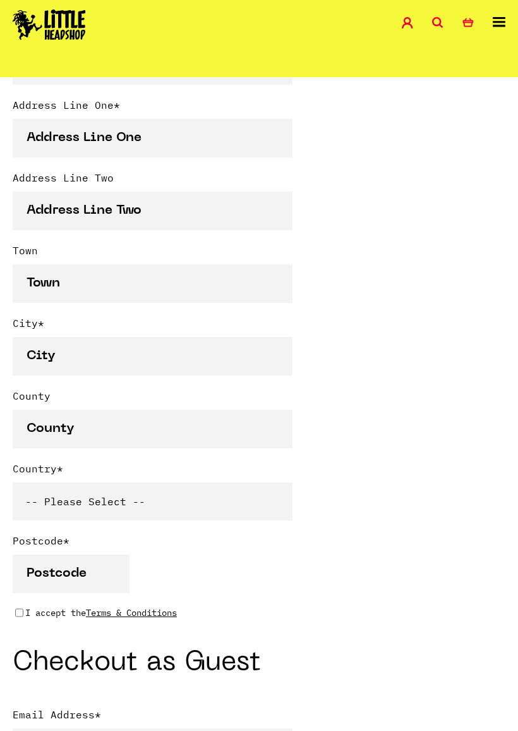
scroll to position [650, 0]
